Goal: Find specific page/section

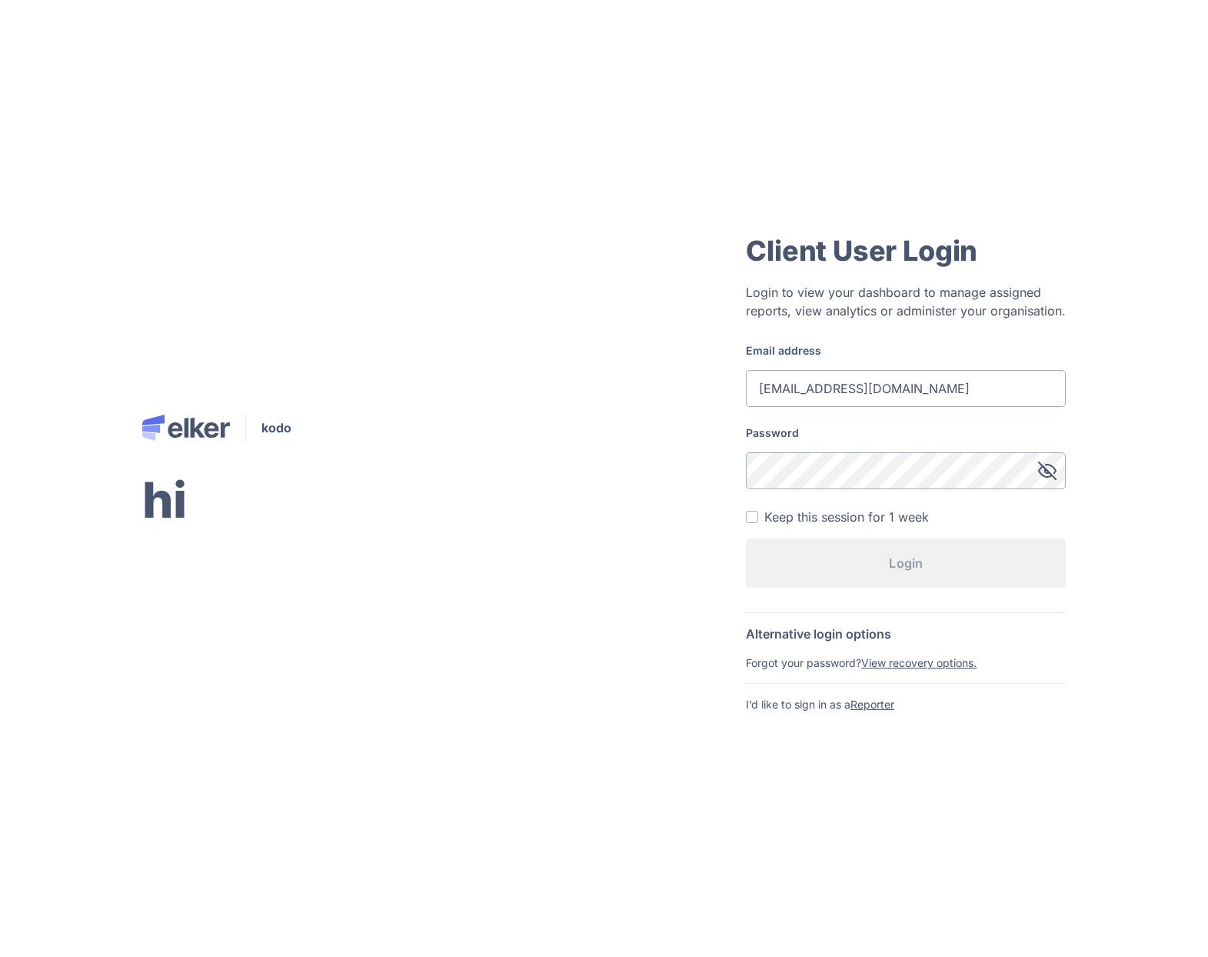
click at [858, 387] on input "test1@test.com" at bounding box center [906, 388] width 320 height 37
type input "ff@ff.com"
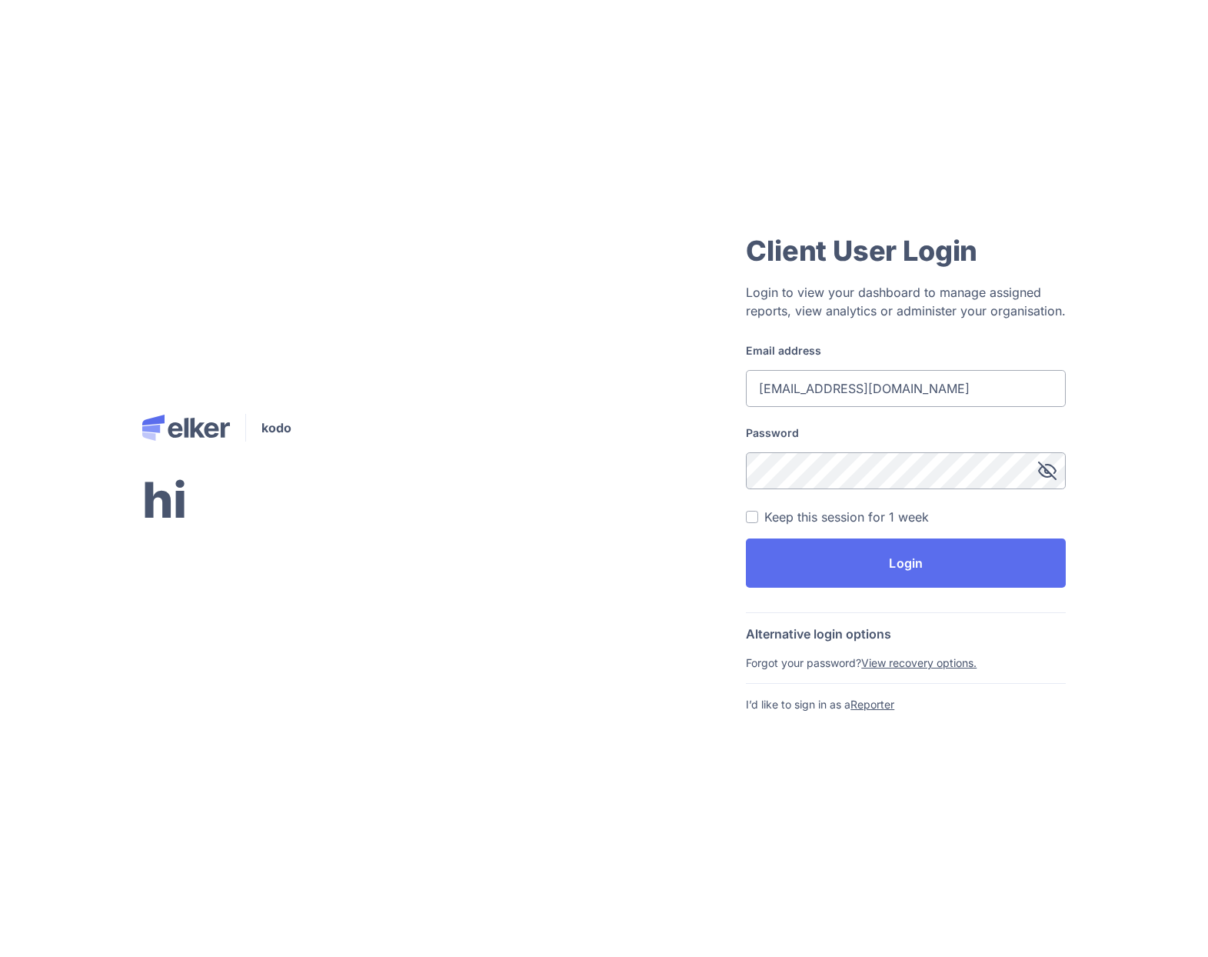
click at [746, 538] on button "Login" at bounding box center [906, 562] width 320 height 49
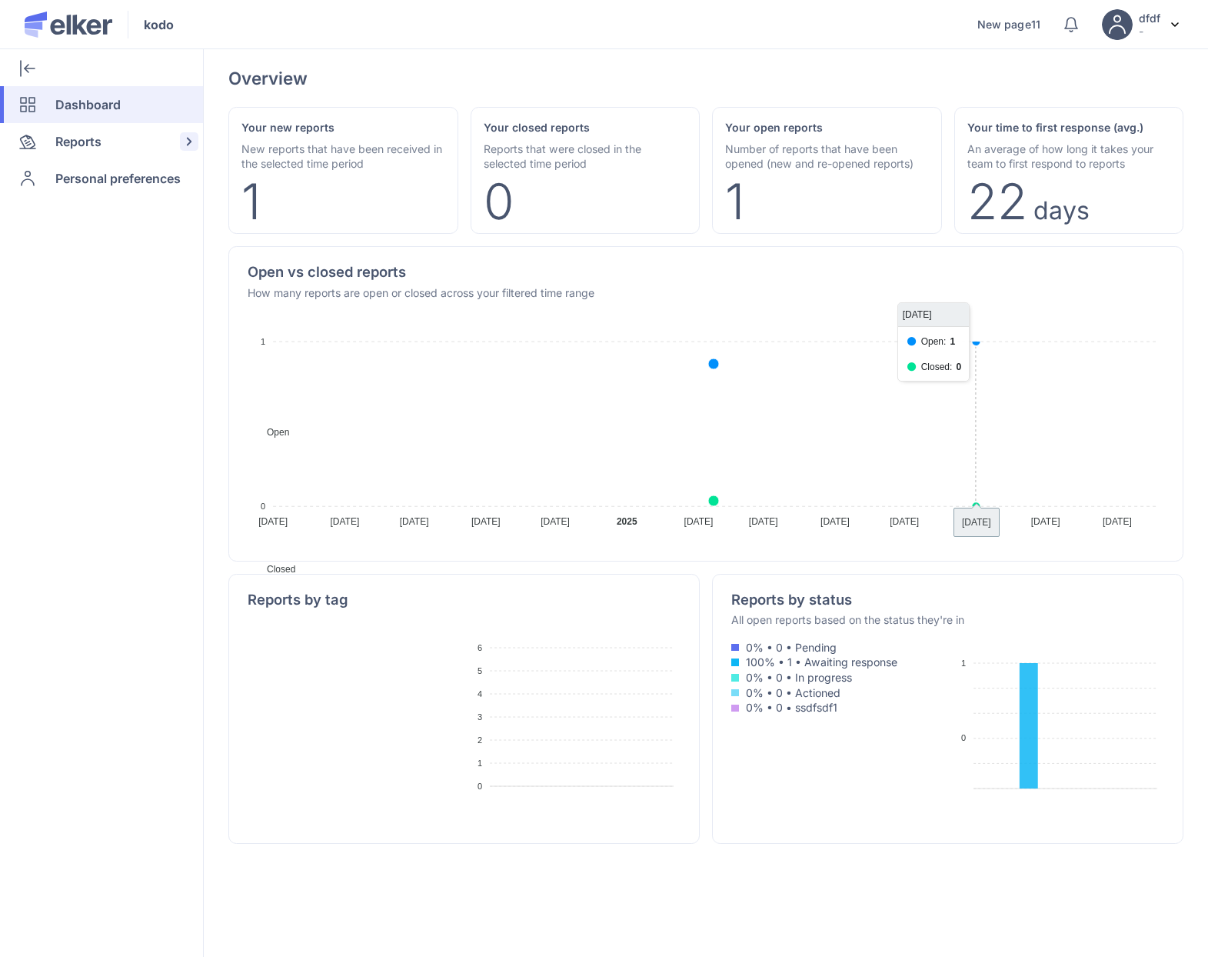
click at [68, 158] on span "Reports" at bounding box center [78, 141] width 46 height 37
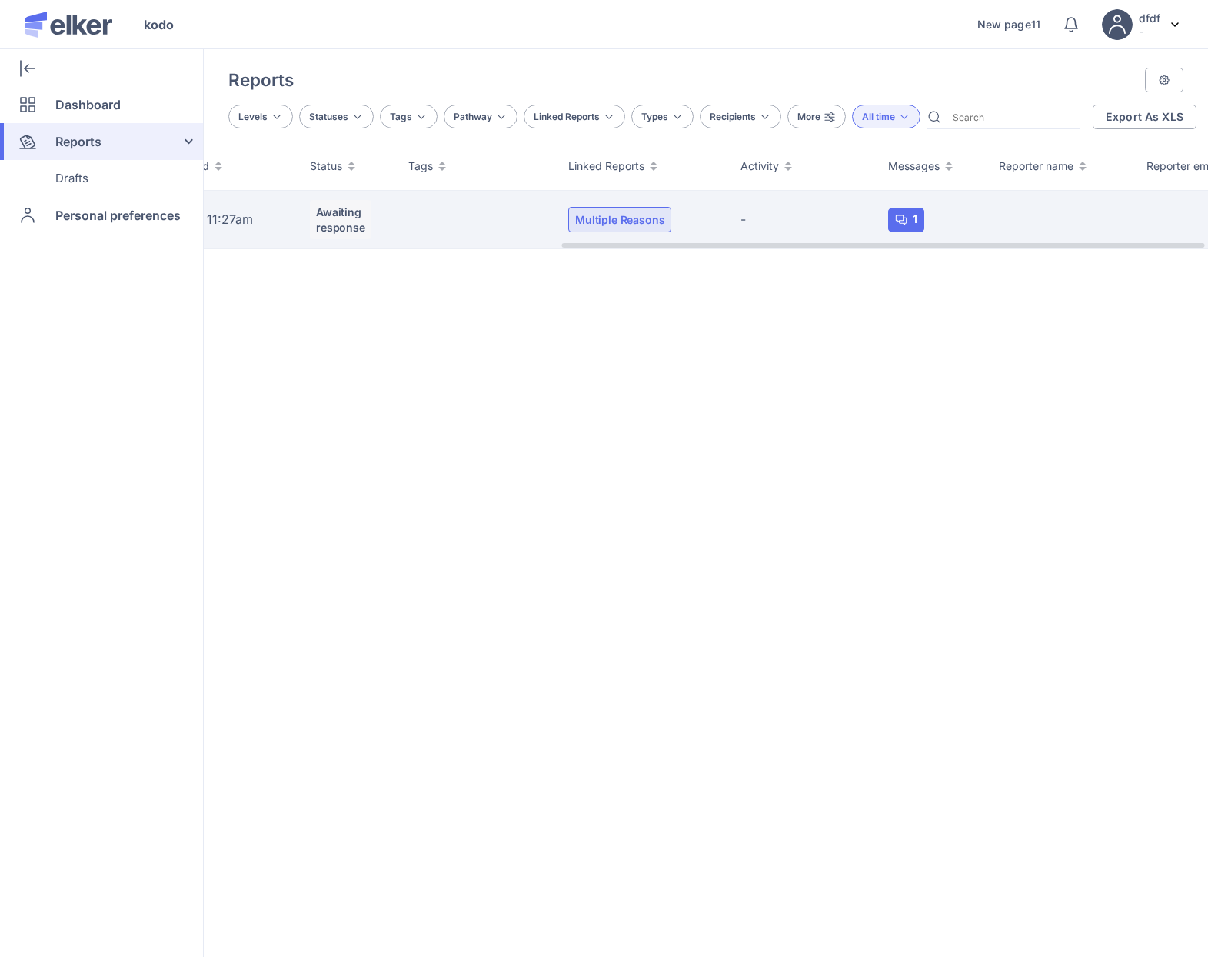
scroll to position [0, 555]
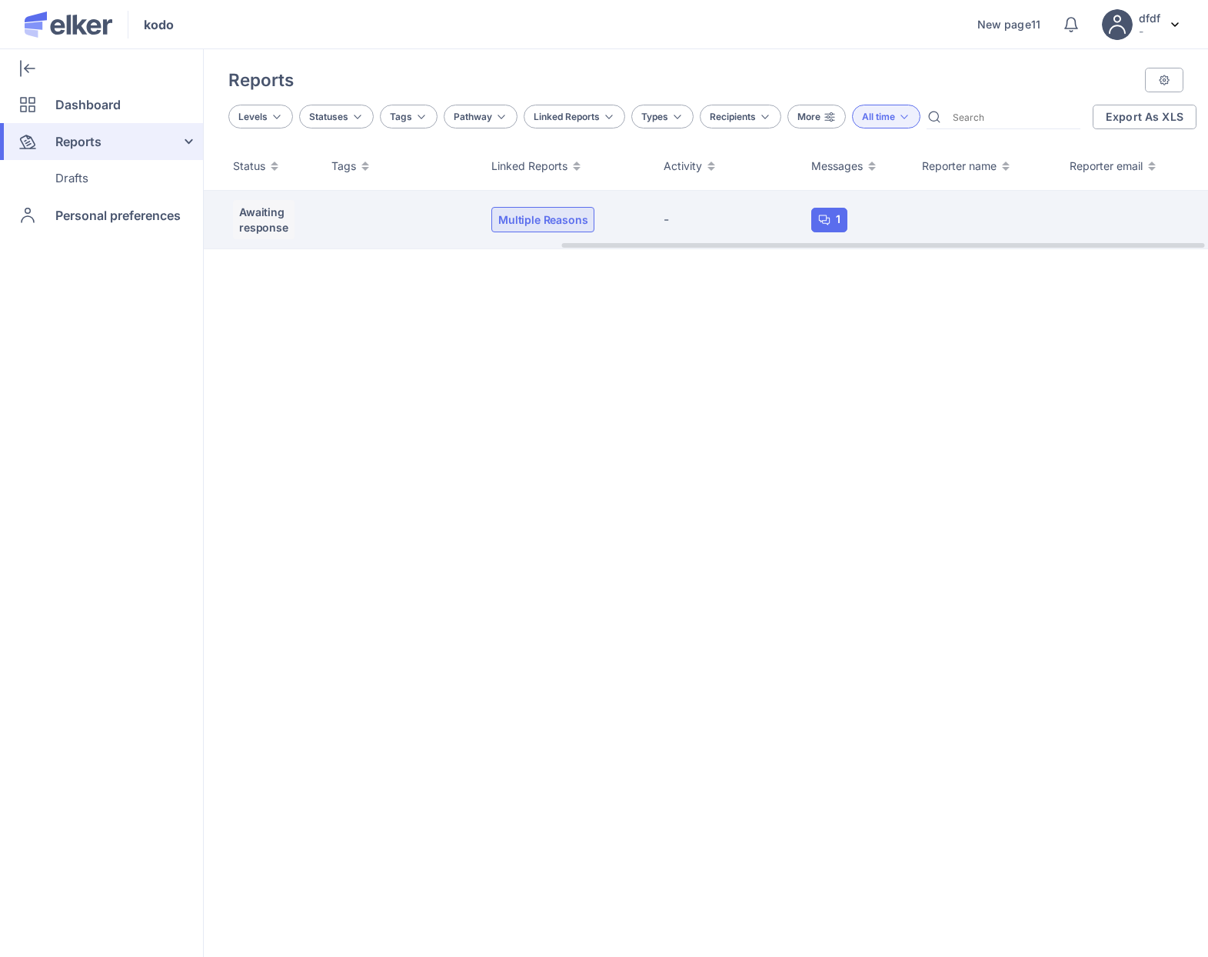
click at [454, 216] on td at bounding box center [402, 220] width 160 height 58
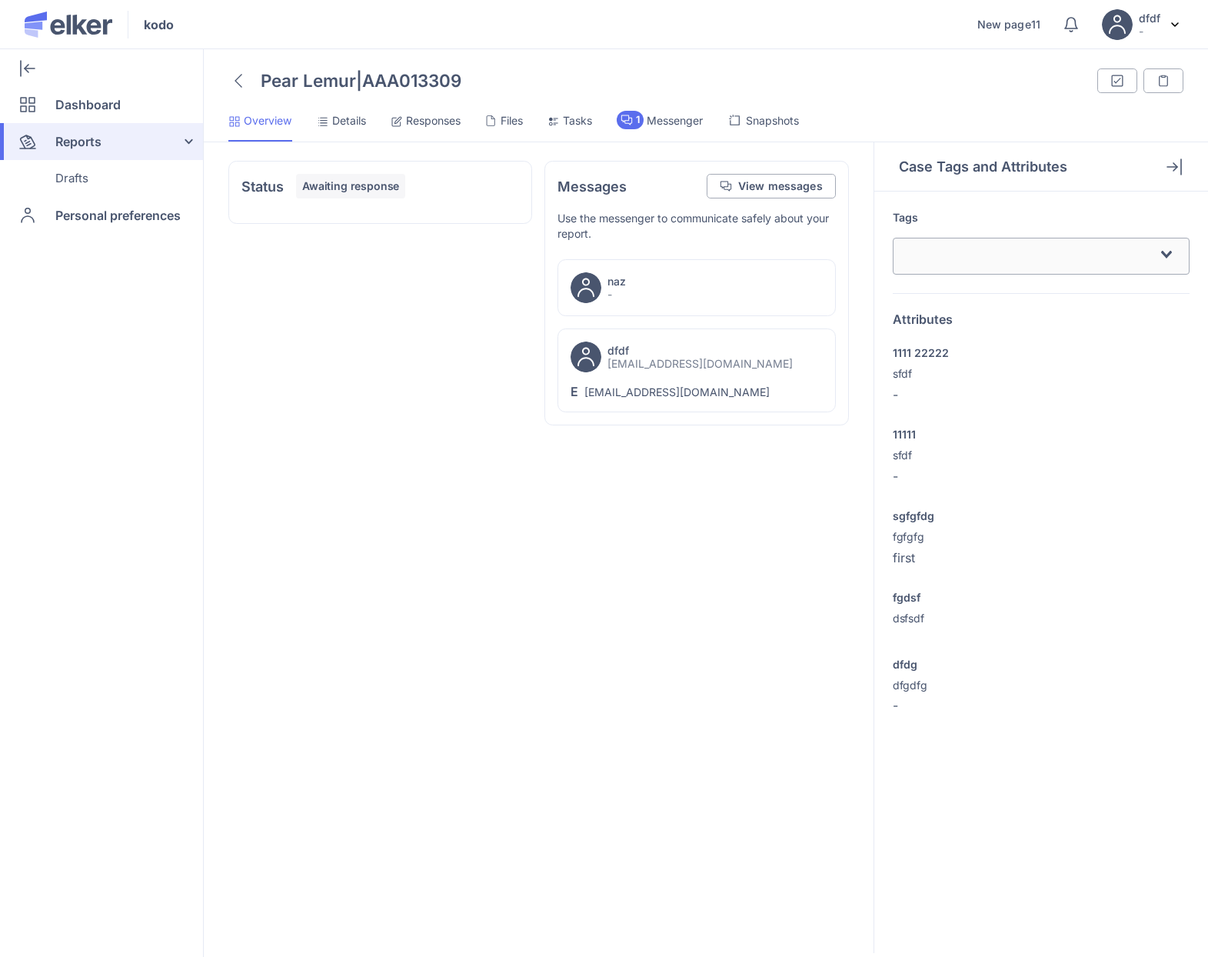
click at [243, 74] on div at bounding box center [238, 81] width 20 height 26
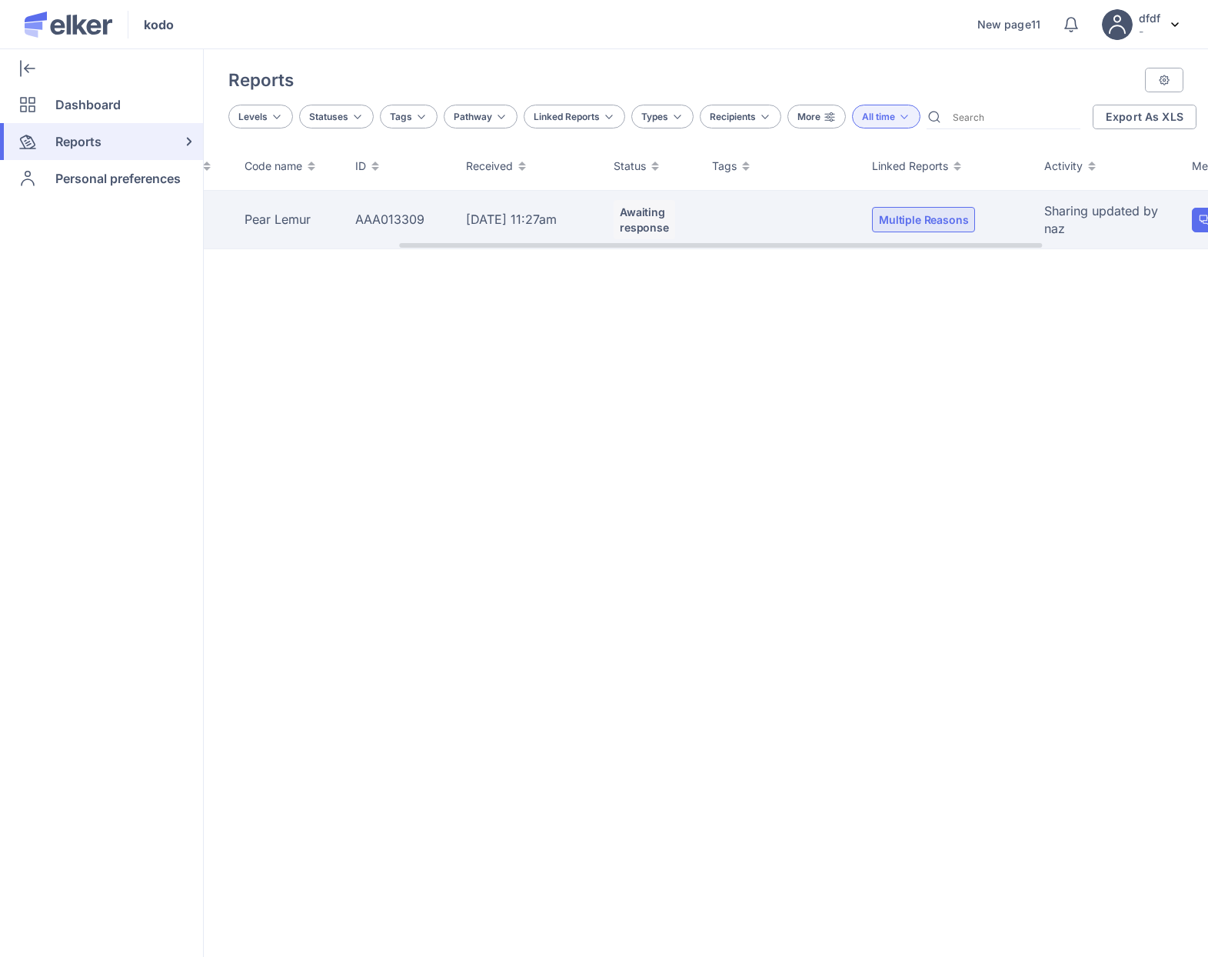
scroll to position [0, 555]
